Goal: Information Seeking & Learning: Check status

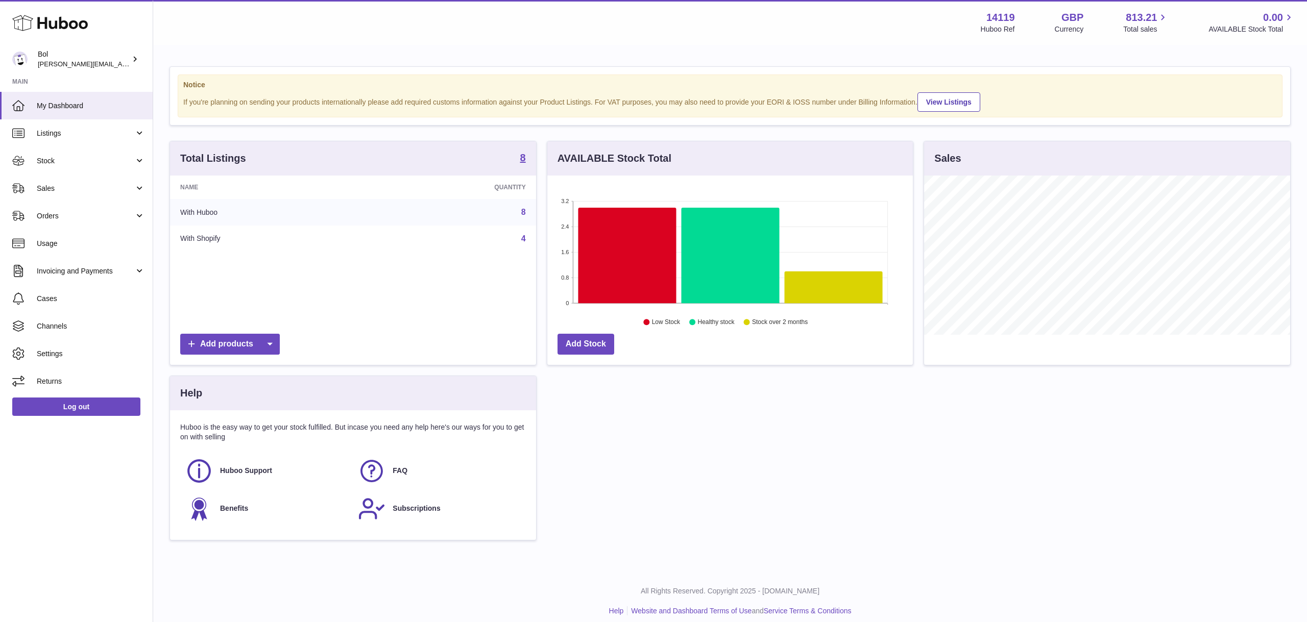
scroll to position [159, 365]
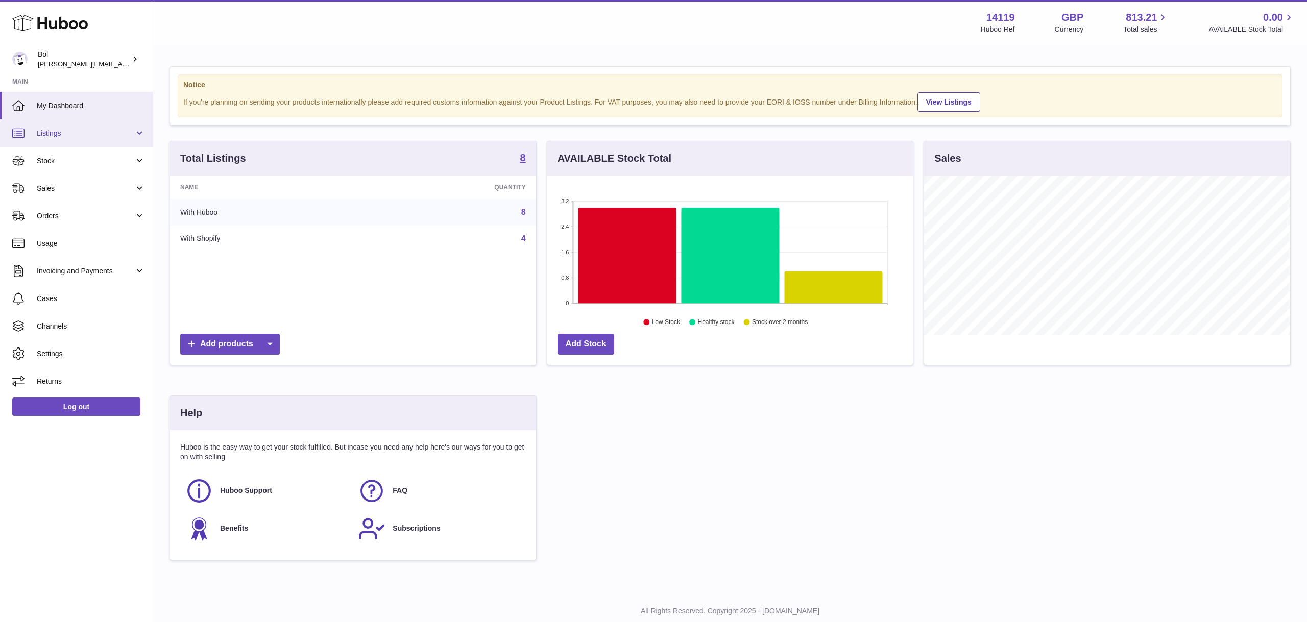
click at [85, 131] on span "Listings" at bounding box center [85, 134] width 97 height 10
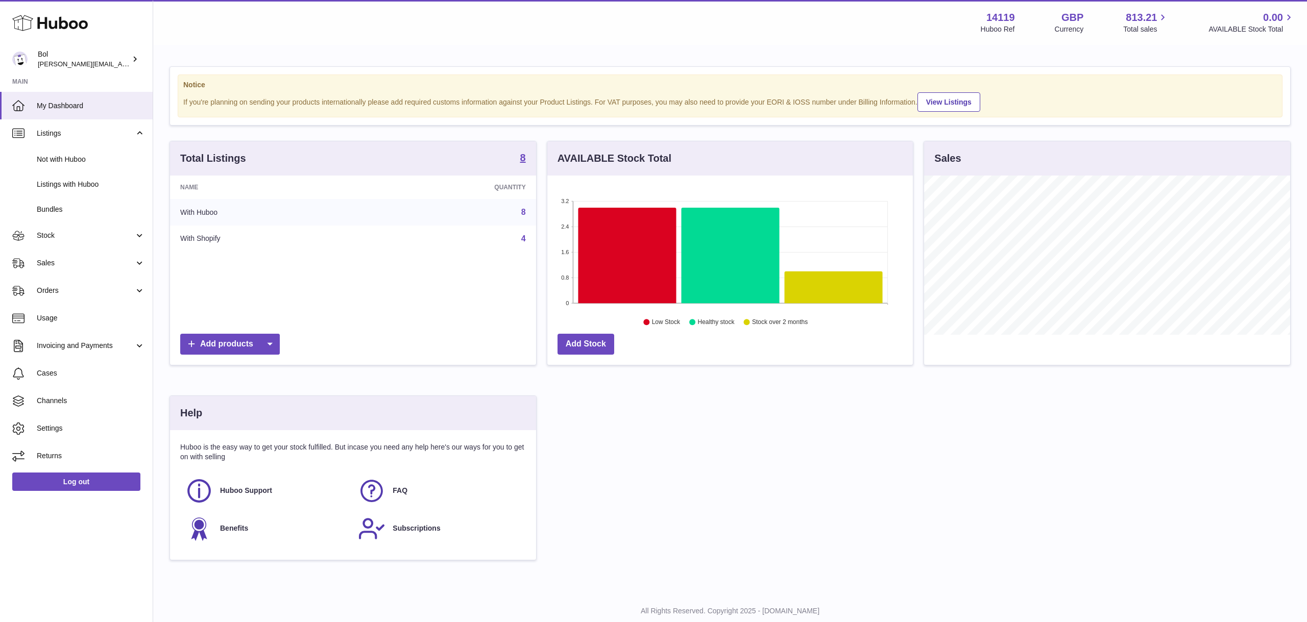
drag, startPoint x: 74, startPoint y: 243, endPoint x: 72, endPoint y: 263, distance: 19.5
click at [74, 243] on link "Stock" at bounding box center [76, 236] width 153 height 28
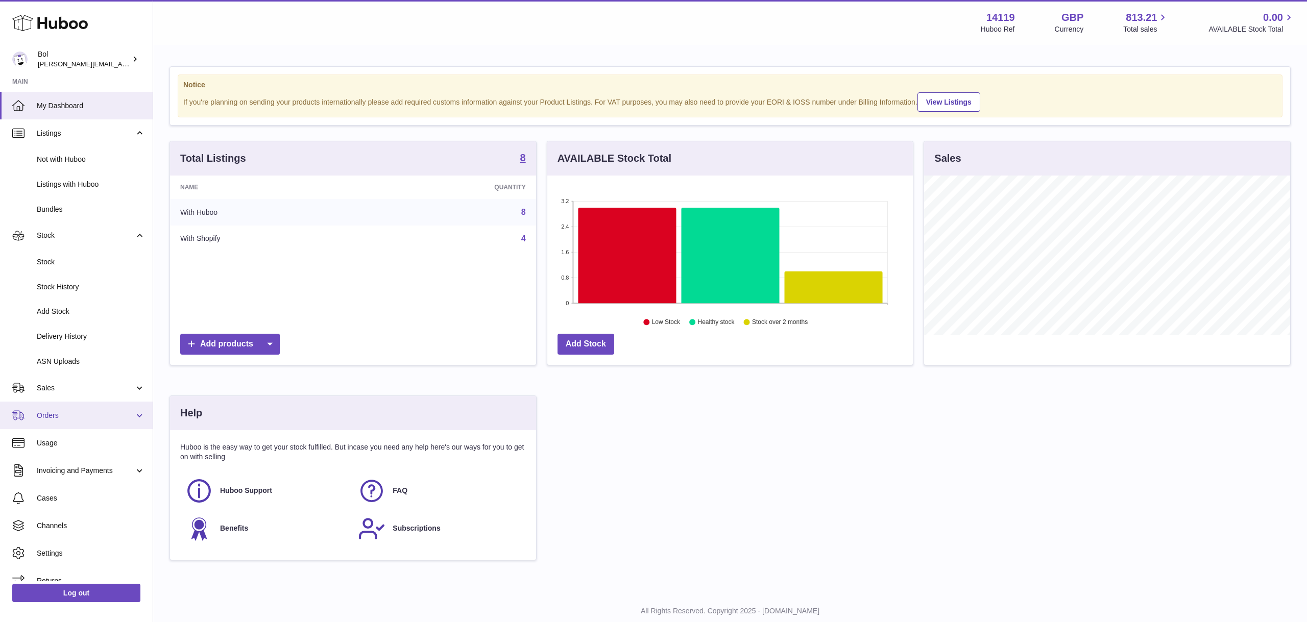
click at [72, 403] on link "Orders" at bounding box center [76, 416] width 153 height 28
click at [66, 388] on span "Sales" at bounding box center [85, 388] width 97 height 10
click at [58, 418] on span "Sales" at bounding box center [91, 414] width 108 height 10
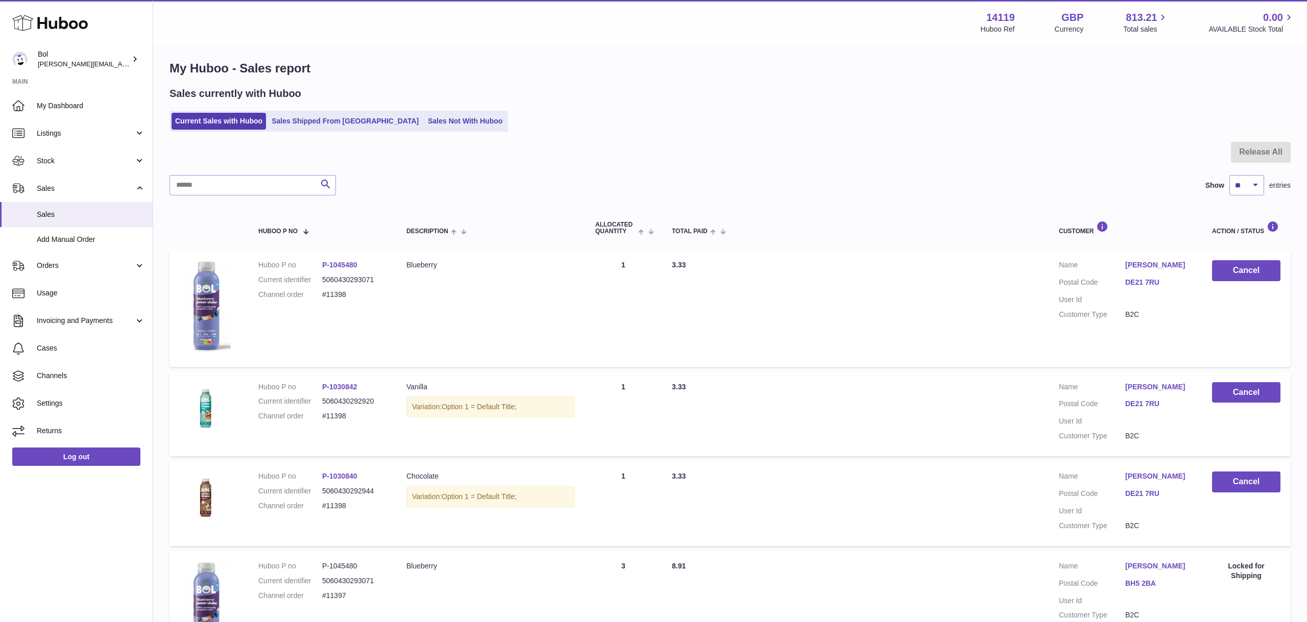
scroll to position [46, 0]
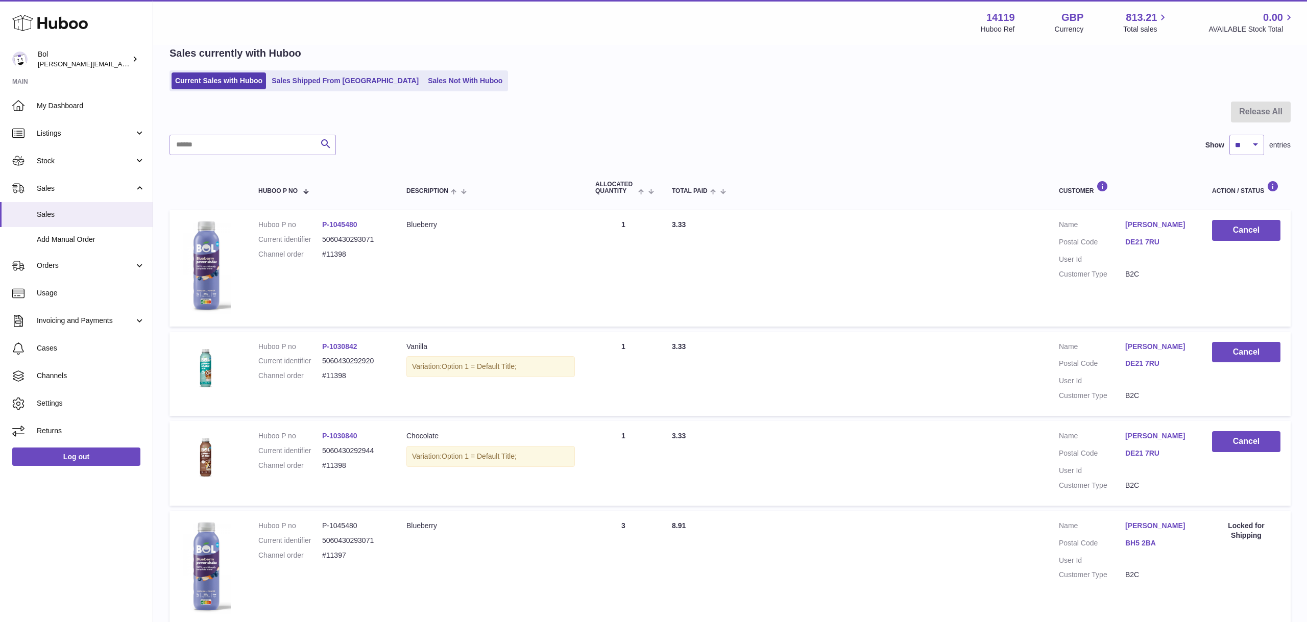
click at [833, 137] on div "Search Show ** ** ** *** entries" at bounding box center [729, 145] width 1121 height 20
click at [86, 263] on span "Orders" at bounding box center [85, 266] width 97 height 10
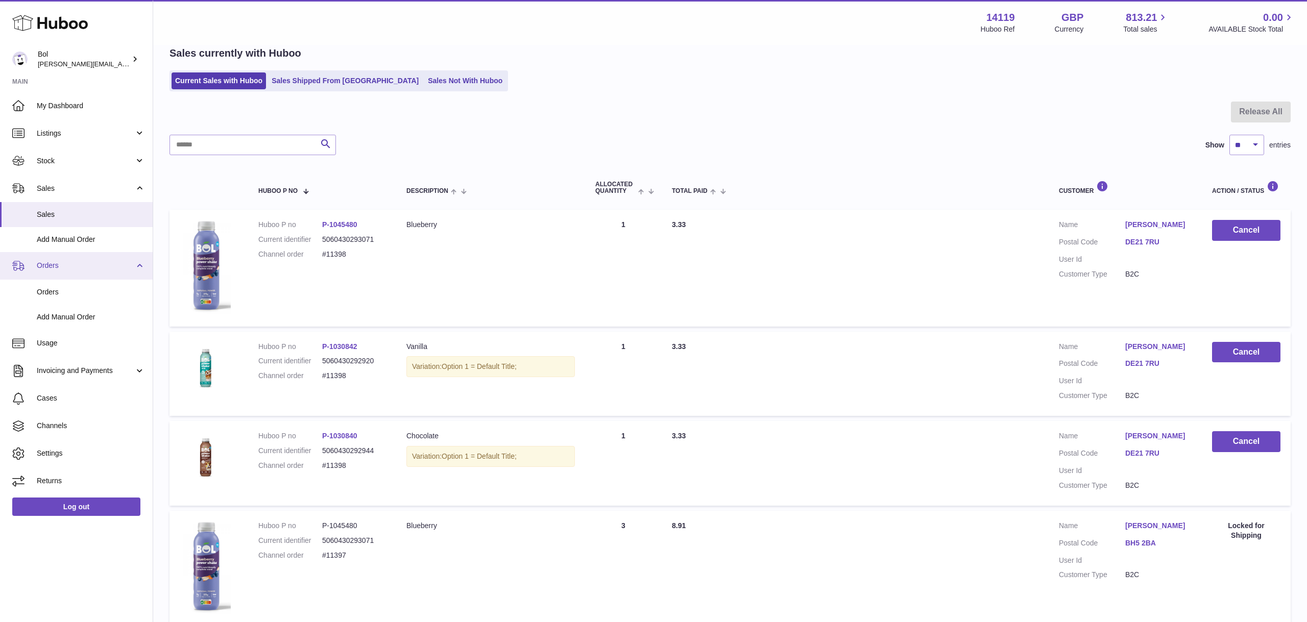
drag, startPoint x: 70, startPoint y: 290, endPoint x: 120, endPoint y: 278, distance: 51.9
click at [70, 290] on span "Orders" at bounding box center [91, 292] width 108 height 10
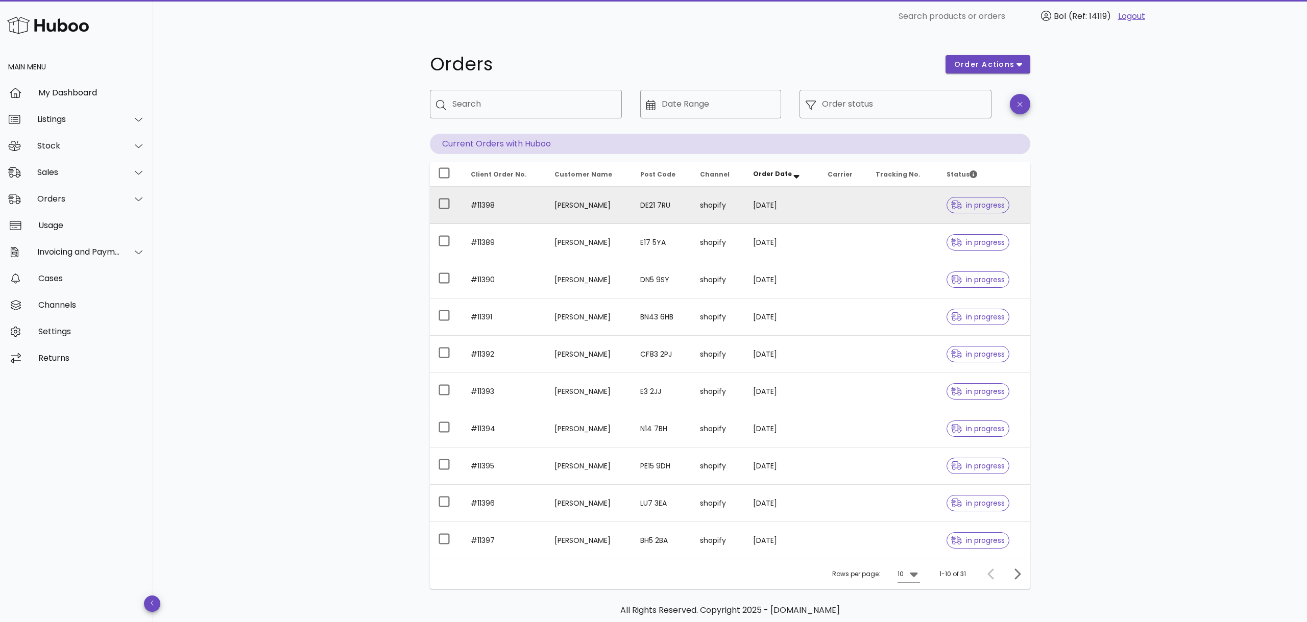
click at [533, 212] on td "#11398" at bounding box center [504, 205] width 84 height 37
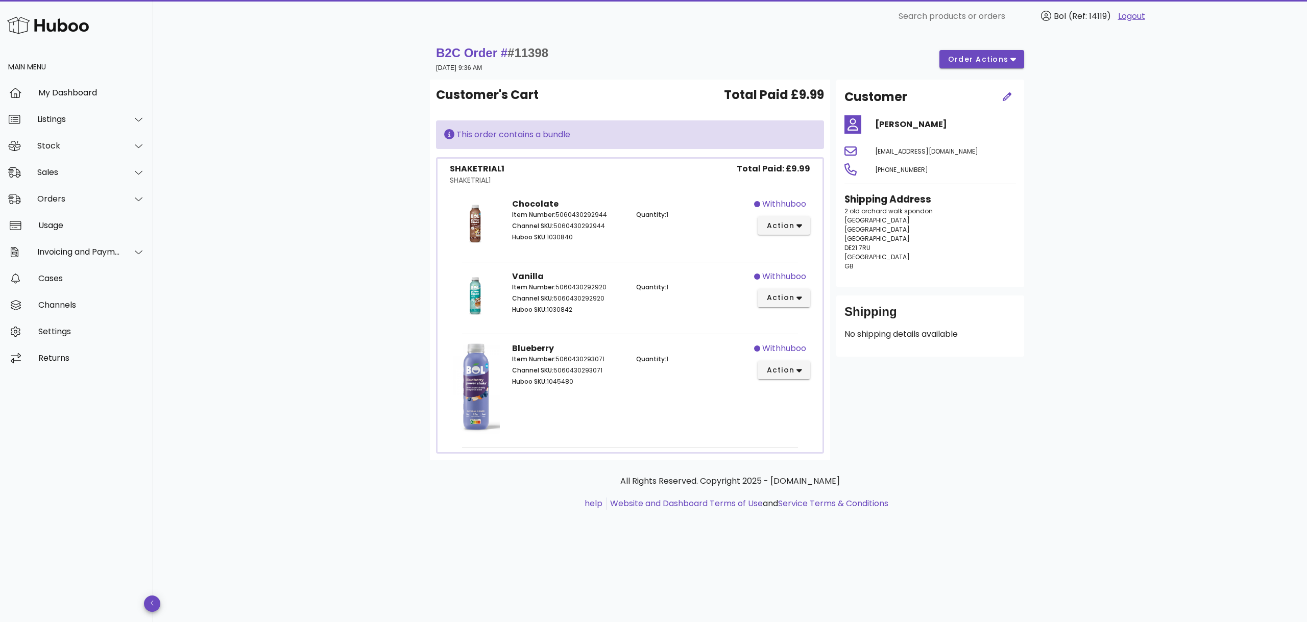
click at [252, 263] on div "B2C Order # #11398 15 September 2025 at 9:36 AM order actions Customer's Cart T…" at bounding box center [730, 328] width 1154 height 590
